Goal: Task Accomplishment & Management: Use online tool/utility

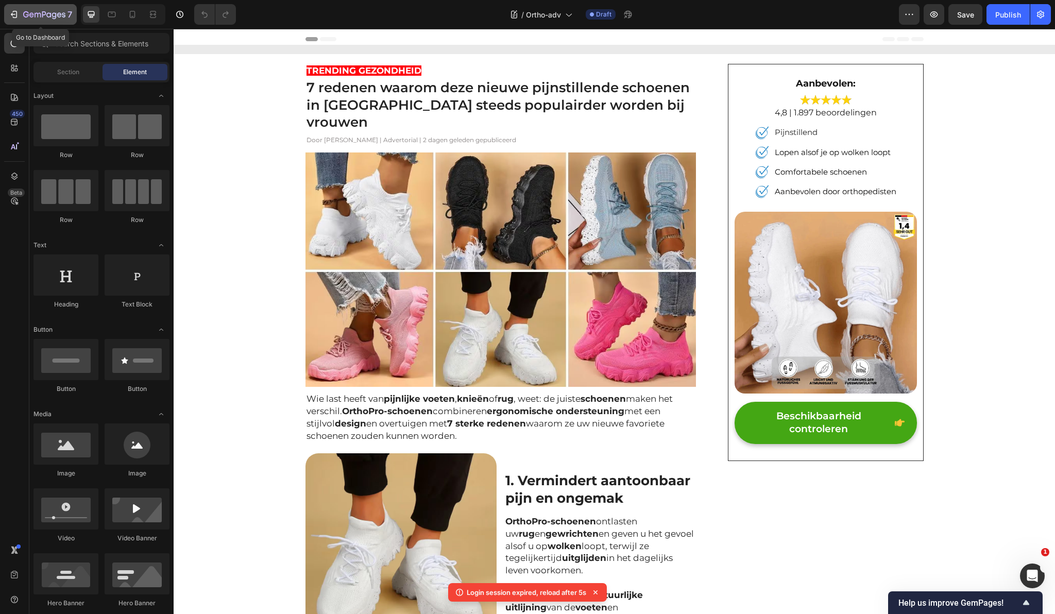
click at [12, 18] on icon "button" at bounding box center [14, 14] width 10 height 10
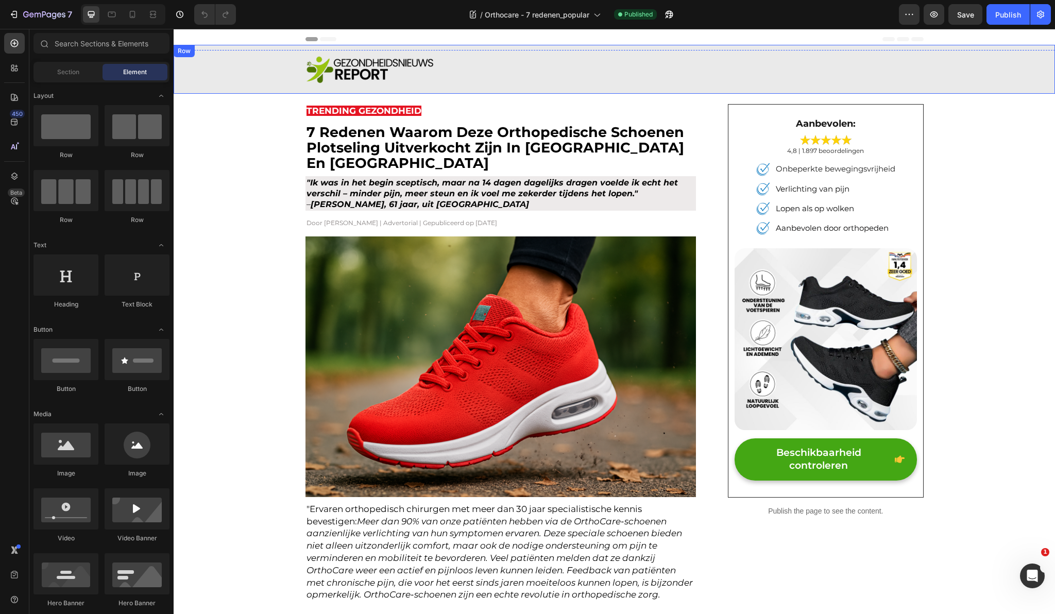
click at [224, 45] on div "Image Row Row" at bounding box center [615, 69] width 882 height 49
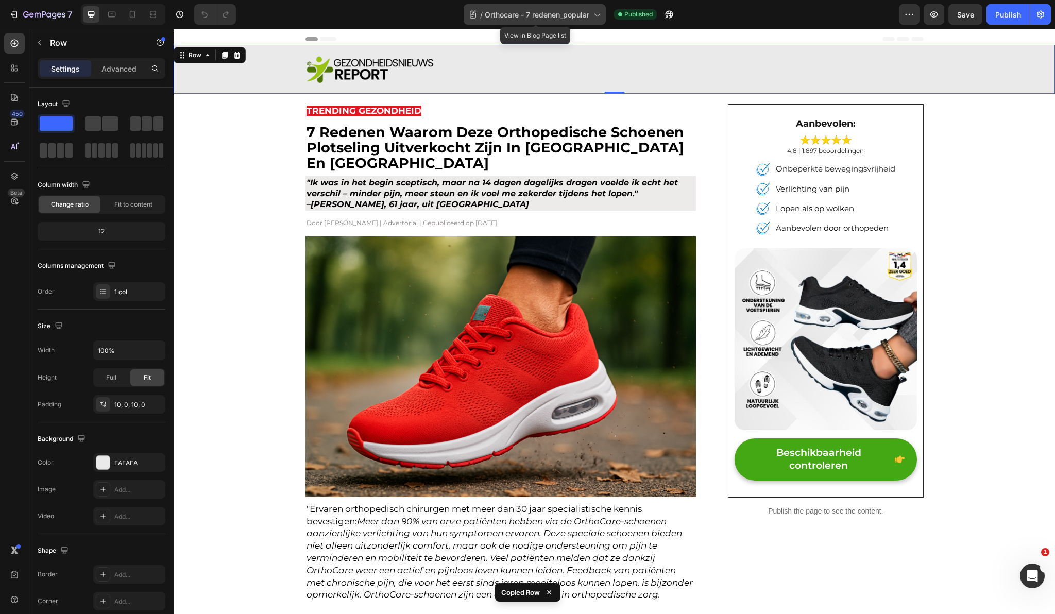
click at [556, 15] on span "Orthocare - 7 redenen_popular" at bounding box center [537, 14] width 105 height 11
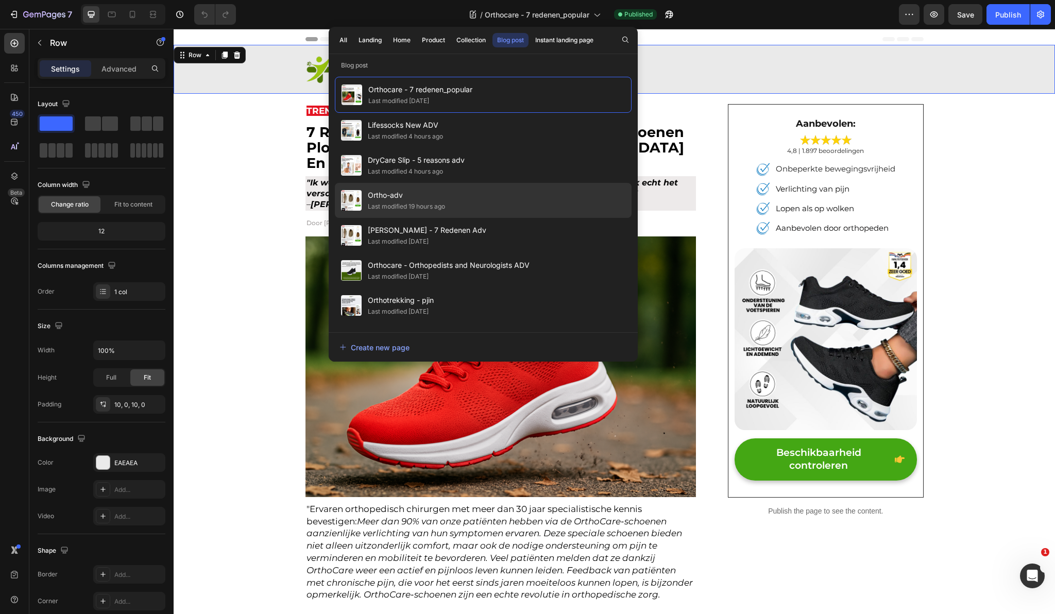
click at [456, 198] on div "Ortho-adv Last modified 19 hours ago" at bounding box center [483, 200] width 297 height 35
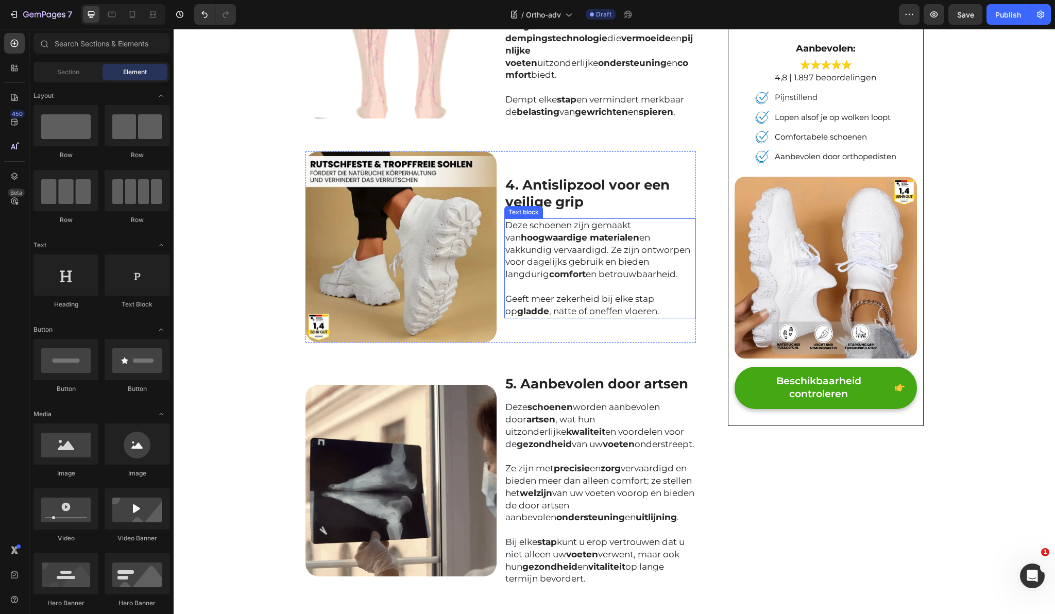
scroll to position [1060, 0]
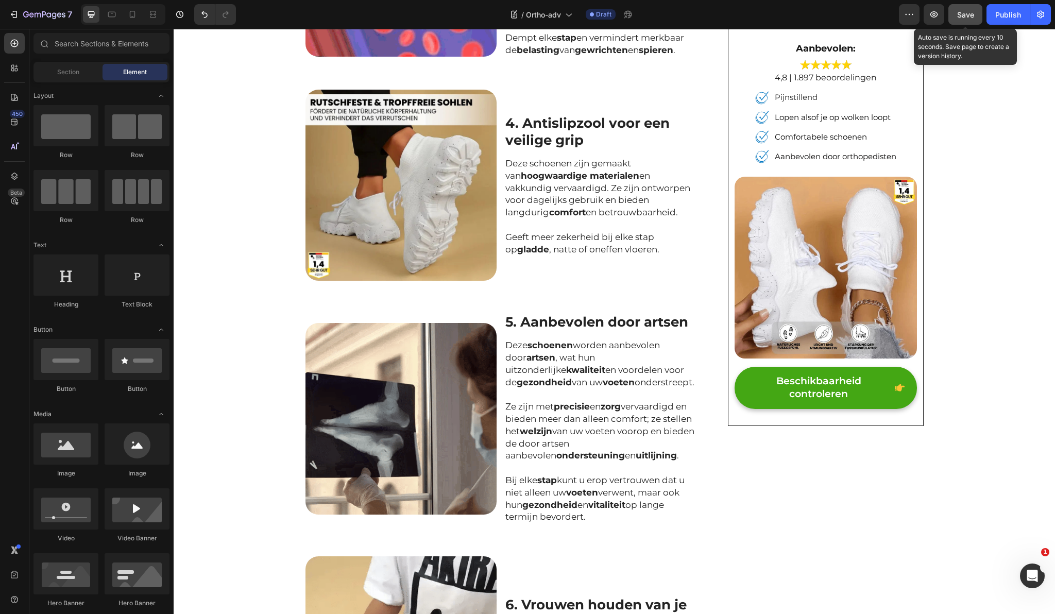
click at [960, 16] on span "Save" at bounding box center [966, 14] width 17 height 9
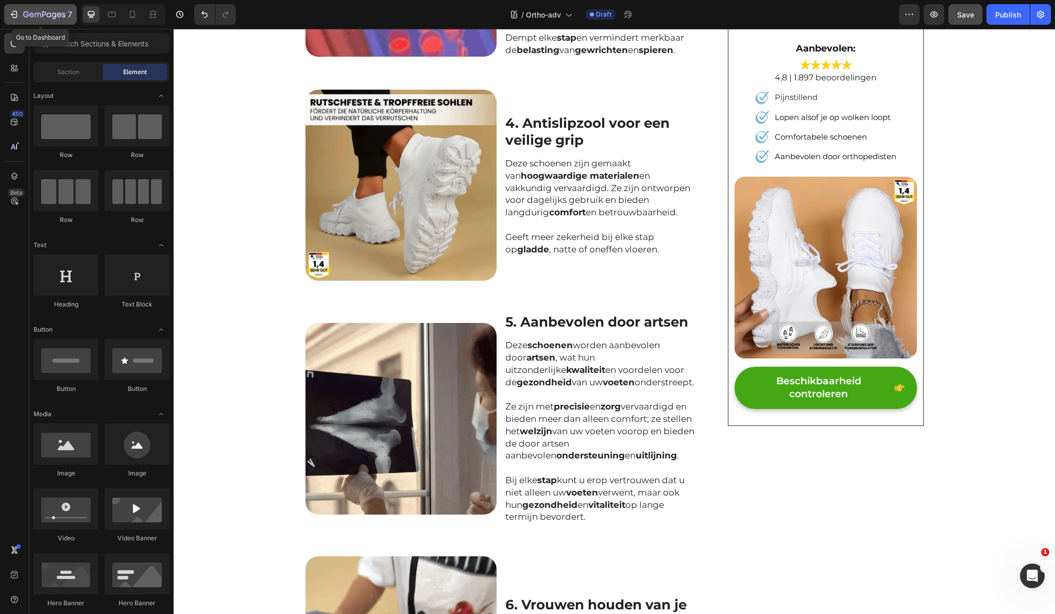
click at [20, 17] on div "7" at bounding box center [40, 14] width 63 height 12
